Goal: Information Seeking & Learning: Learn about a topic

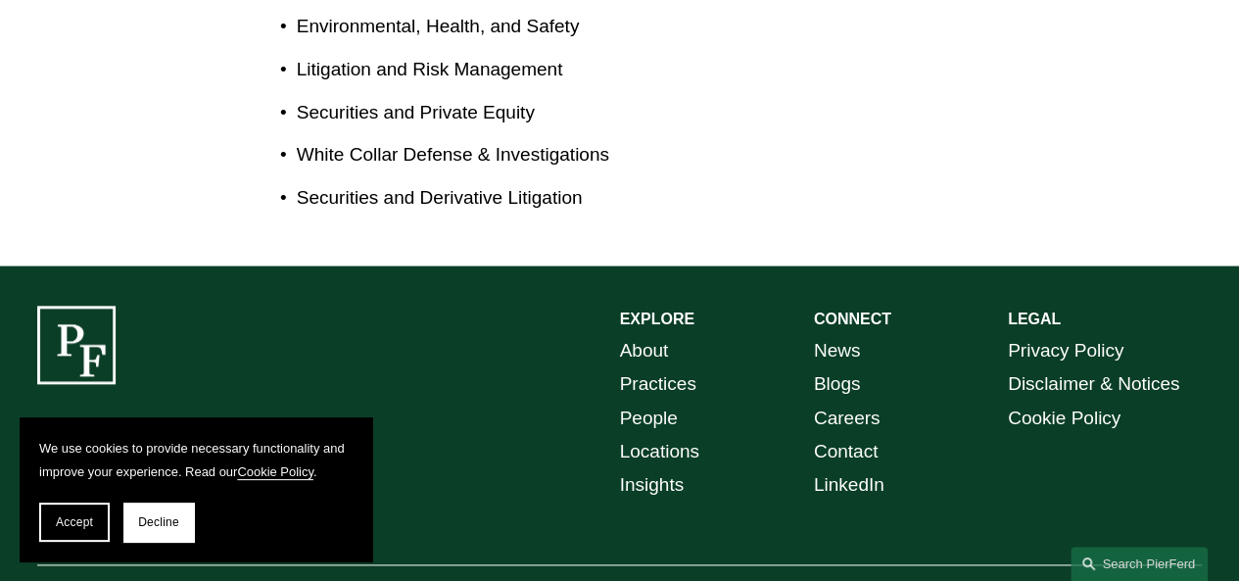
scroll to position [1024, 0]
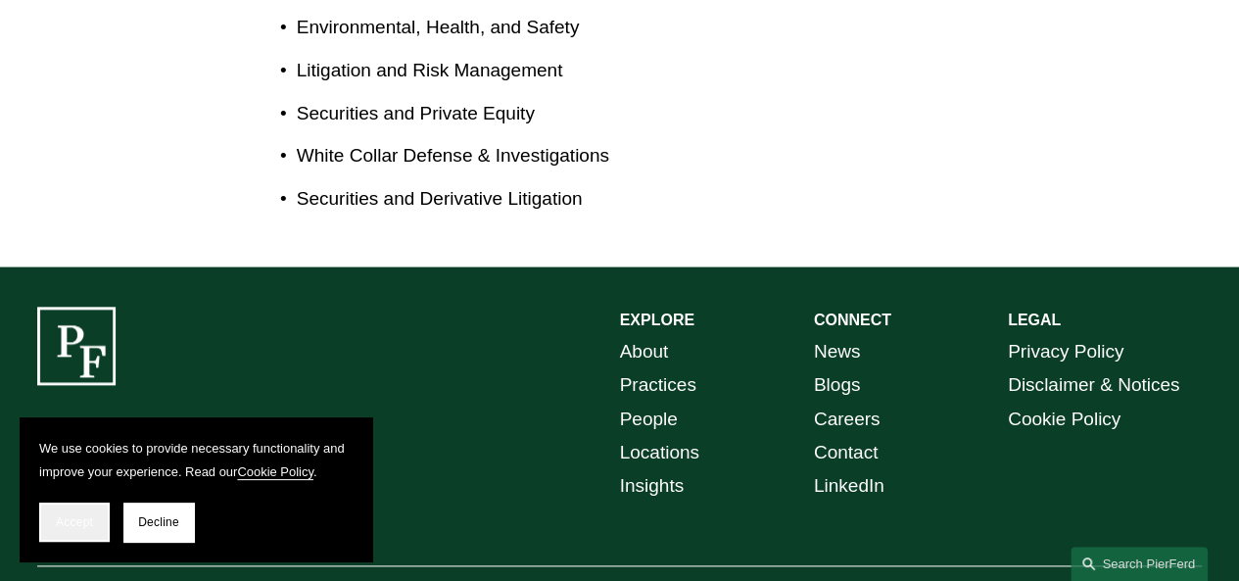
click at [82, 526] on span "Accept" at bounding box center [74, 522] width 37 height 14
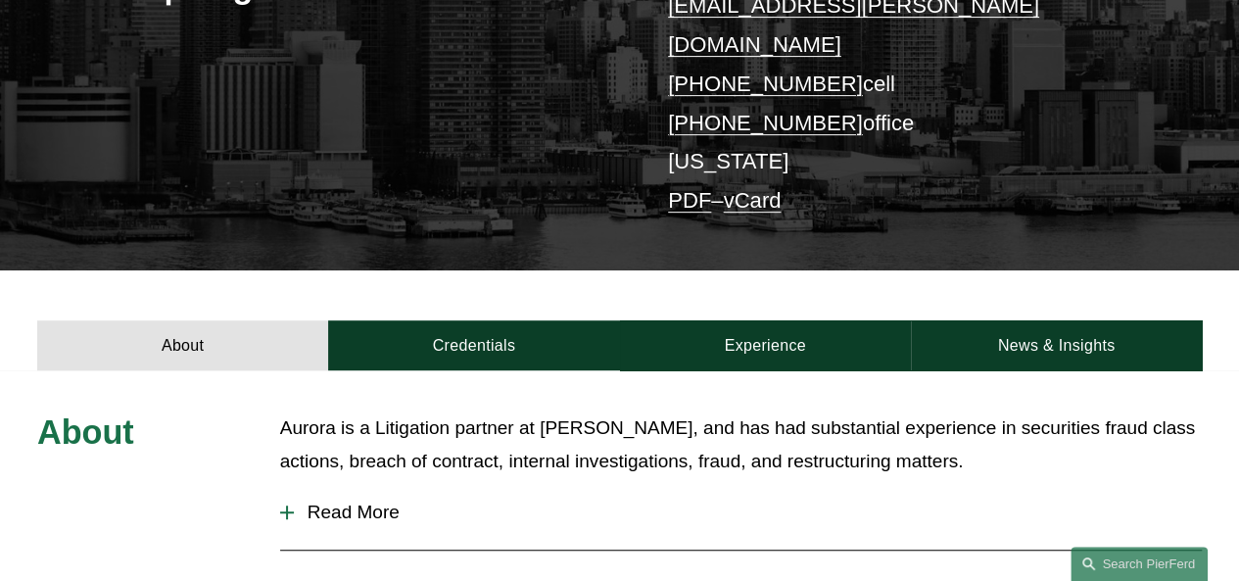
scroll to position [504, 0]
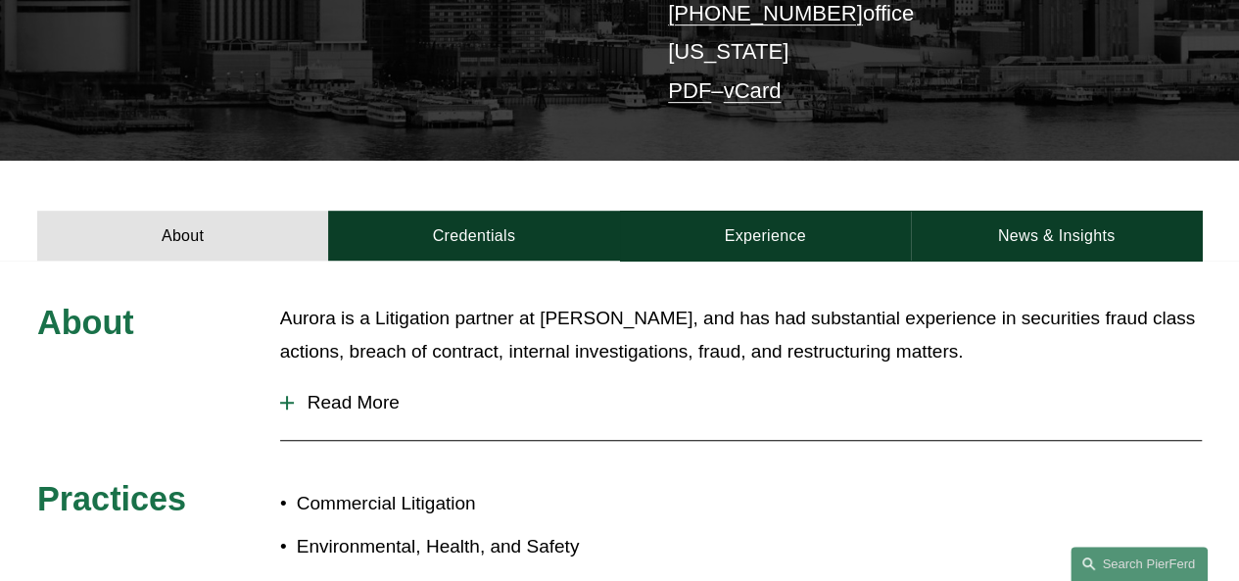
click at [406, 316] on p "Aurora is a Litigation partner at [PERSON_NAME], and has had substantial experi…" at bounding box center [741, 336] width 922 height 68
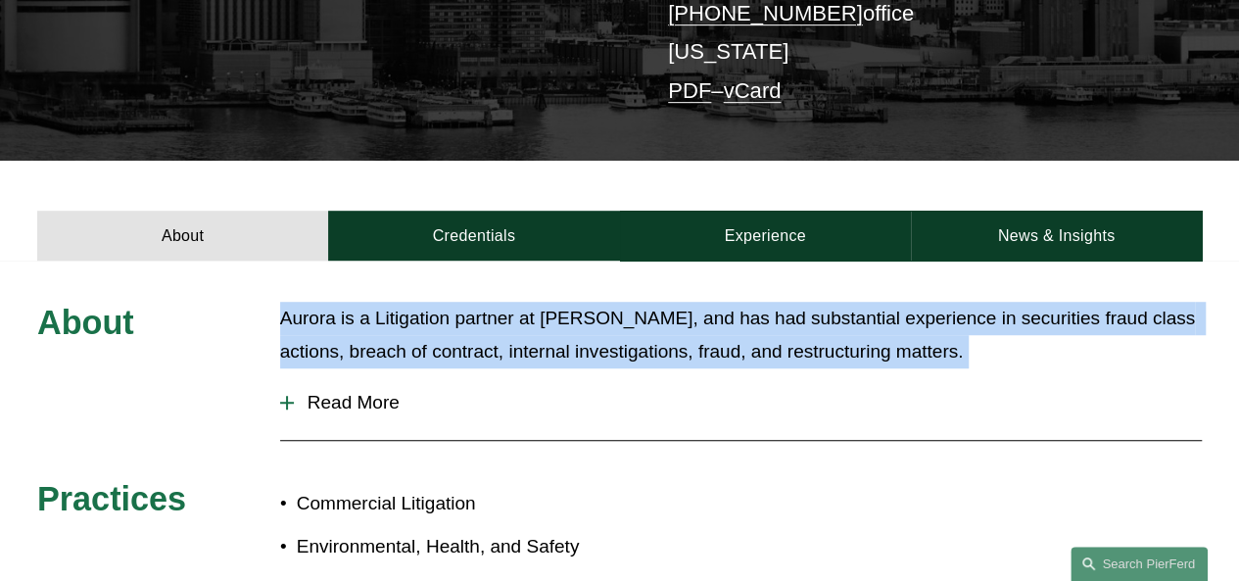
click at [406, 316] on p "Aurora is a Litigation partner at [PERSON_NAME], and has had substantial experi…" at bounding box center [741, 336] width 922 height 68
click at [676, 392] on span "Read More" at bounding box center [748, 403] width 908 height 22
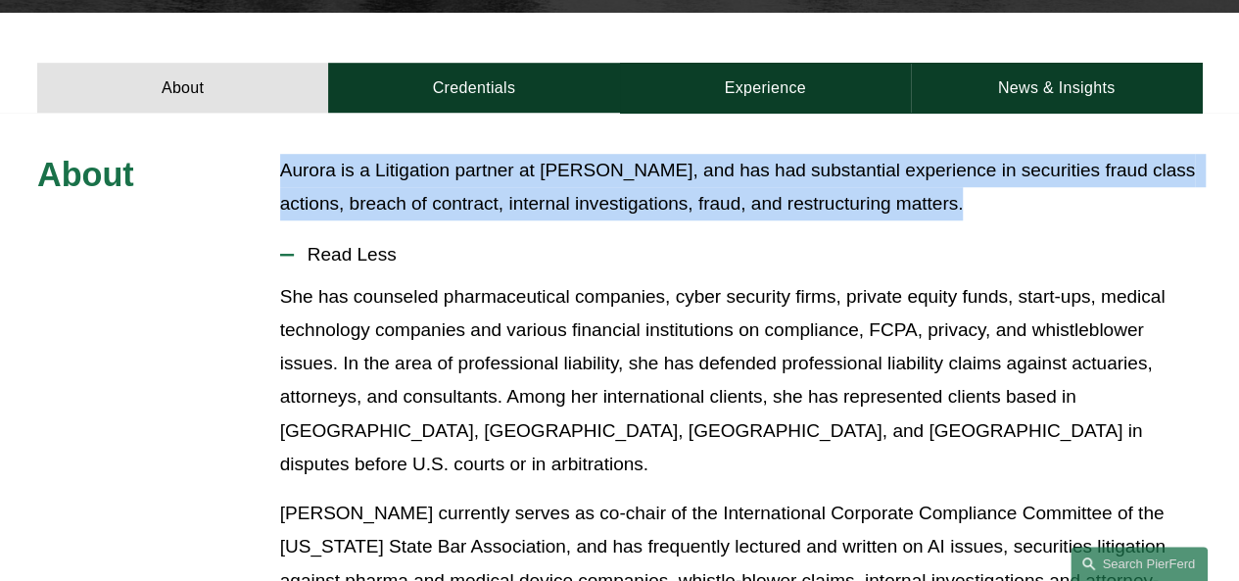
scroll to position [653, 0]
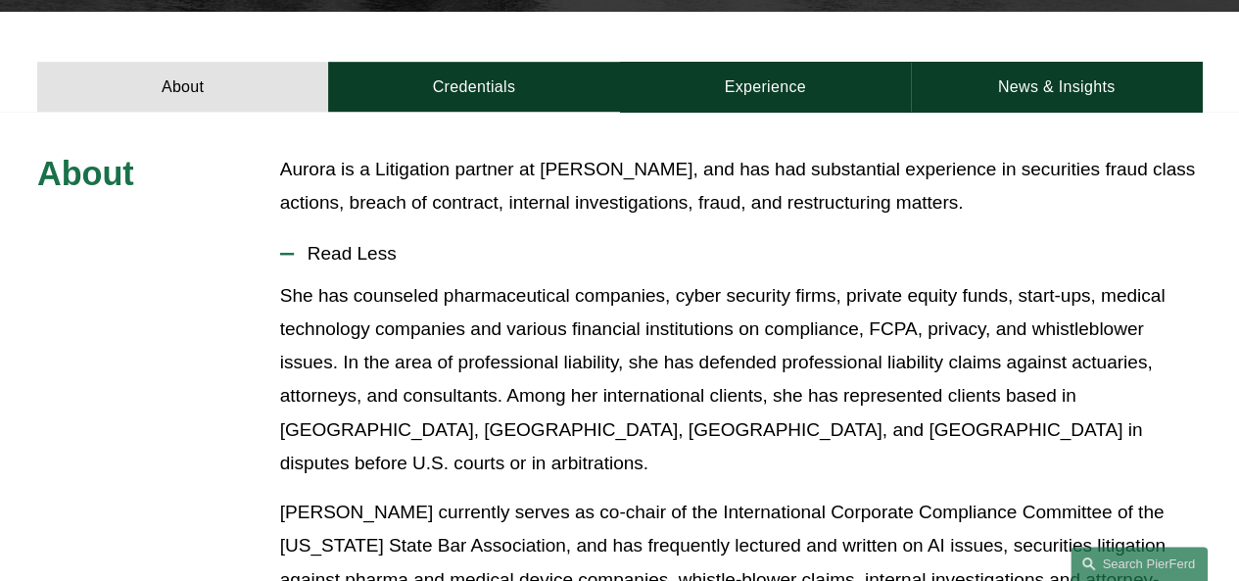
click at [847, 404] on p "She has counseled pharmaceutical companies, cyber security firms, private equit…" at bounding box center [741, 380] width 922 height 202
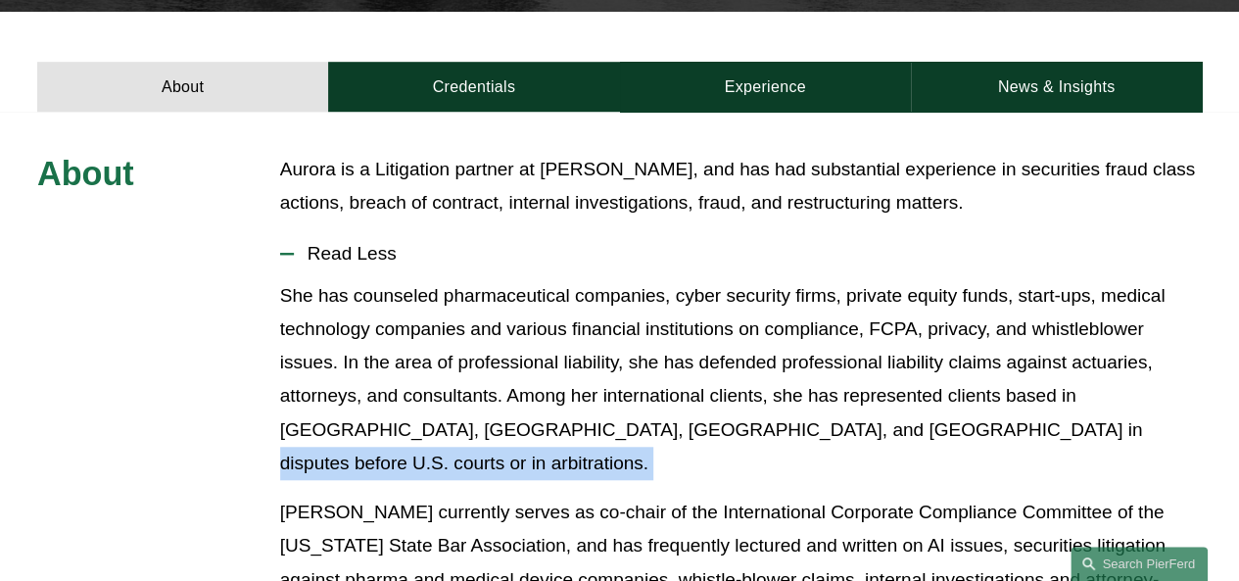
click at [847, 404] on p "She has counseled pharmaceutical companies, cyber security firms, private equit…" at bounding box center [741, 380] width 922 height 202
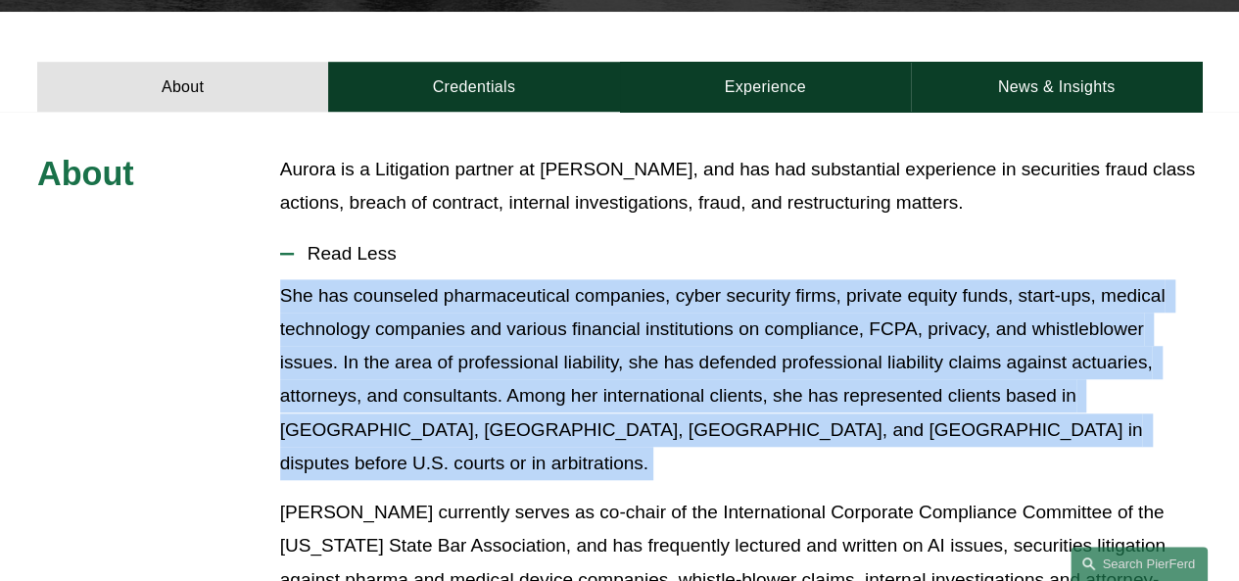
click at [847, 404] on p "She has counseled pharmaceutical companies, cyber security firms, private equit…" at bounding box center [741, 380] width 922 height 202
click at [847, 406] on p "She has counseled pharmaceutical companies, cyber security firms, private equit…" at bounding box center [741, 380] width 922 height 202
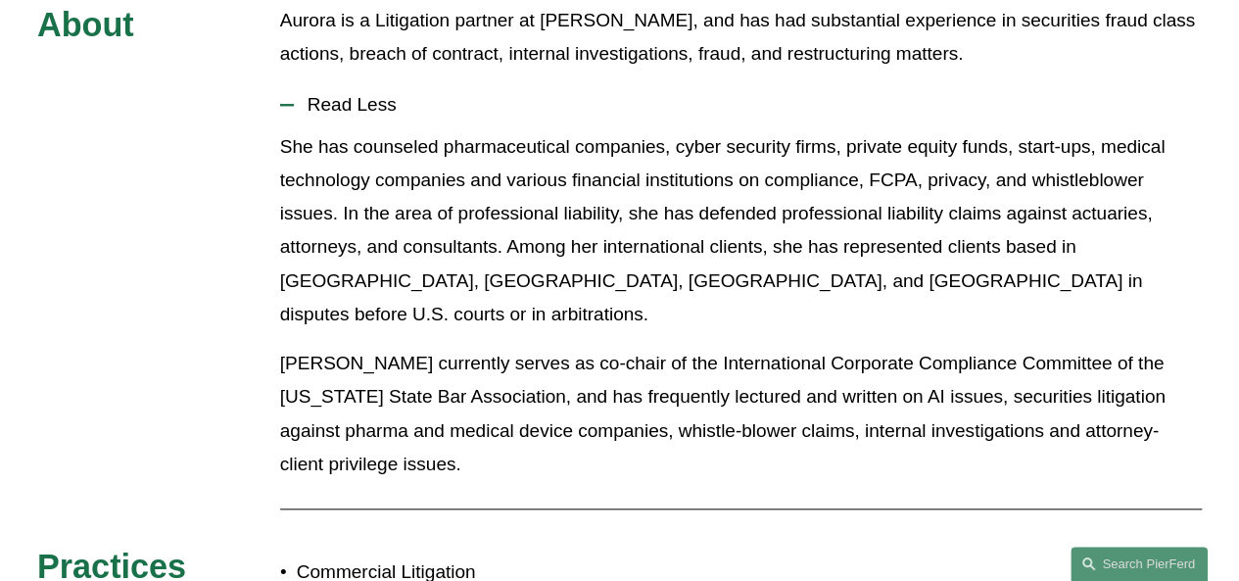
scroll to position [0, 0]
